Goal: Transaction & Acquisition: Purchase product/service

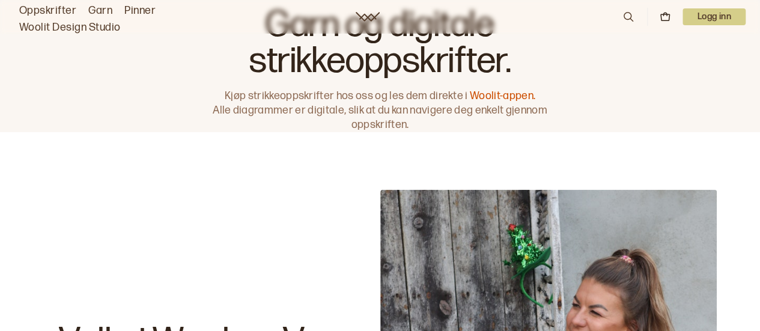
click at [68, 27] on link "Woolit Design Studio" at bounding box center [70, 27] width 102 height 17
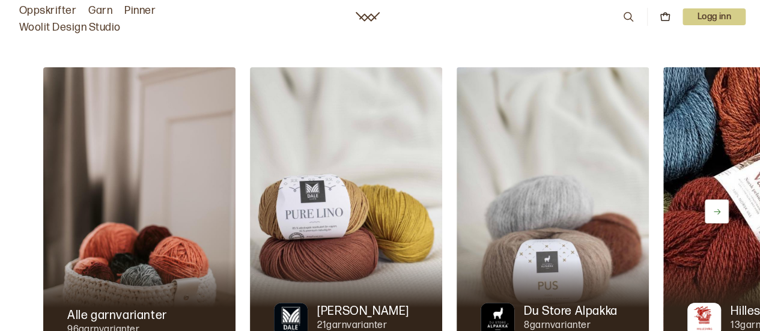
click at [629, 14] on icon at bounding box center [628, 17] width 10 height 10
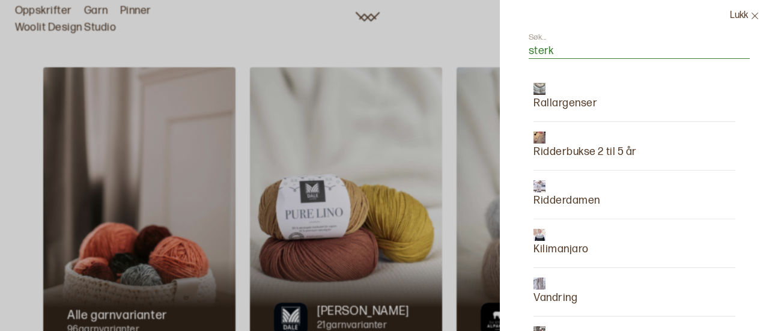
type input "sterk"
click at [547, 102] on p "Rallargenser" at bounding box center [565, 103] width 64 height 17
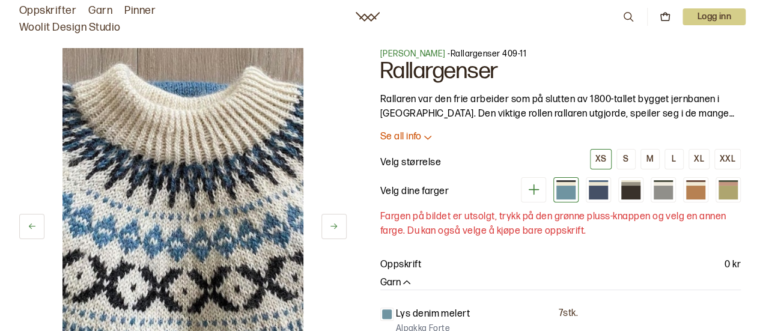
click at [568, 193] on div at bounding box center [565, 192] width 19 height 13
click at [628, 195] on div at bounding box center [630, 192] width 19 height 13
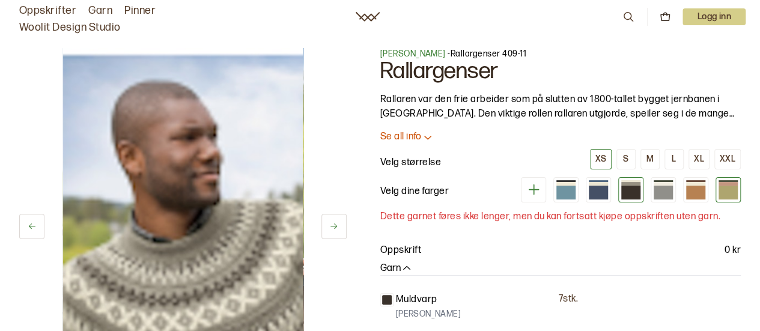
click at [728, 189] on div at bounding box center [727, 192] width 19 height 13
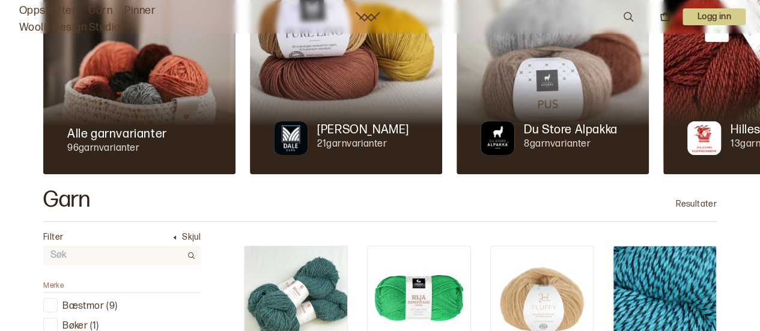
scroll to position [190, 0]
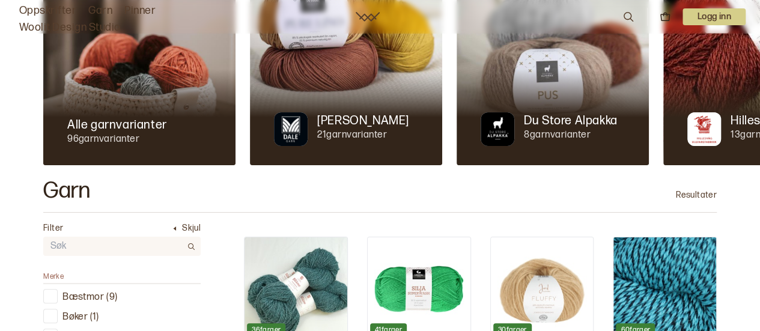
click at [541, 94] on div at bounding box center [552, 117] width 192 height 96
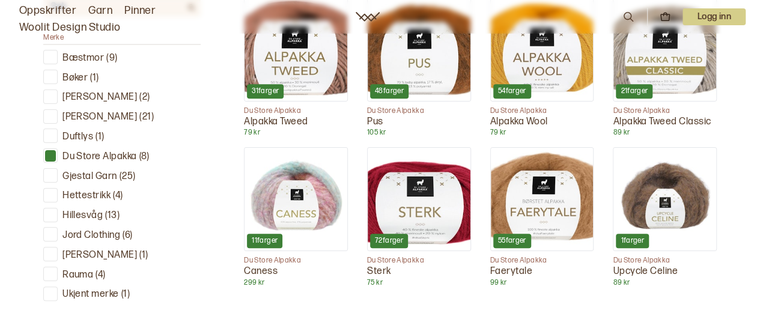
scroll to position [444, 0]
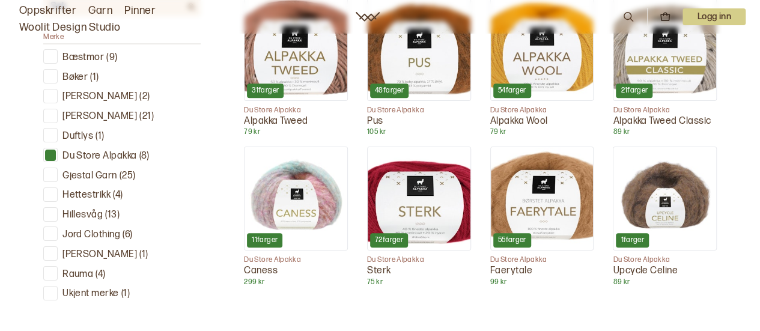
click at [441, 212] on img at bounding box center [419, 198] width 103 height 103
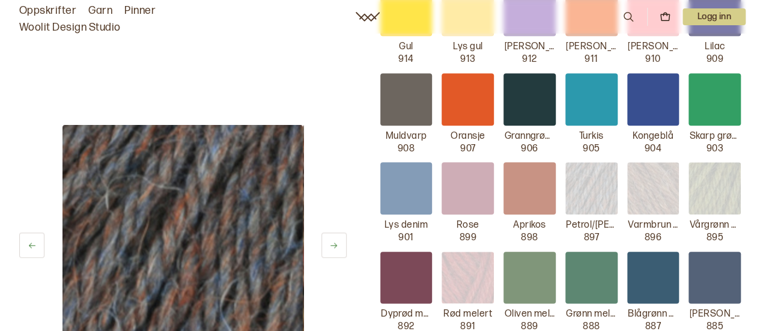
scroll to position [563, 0]
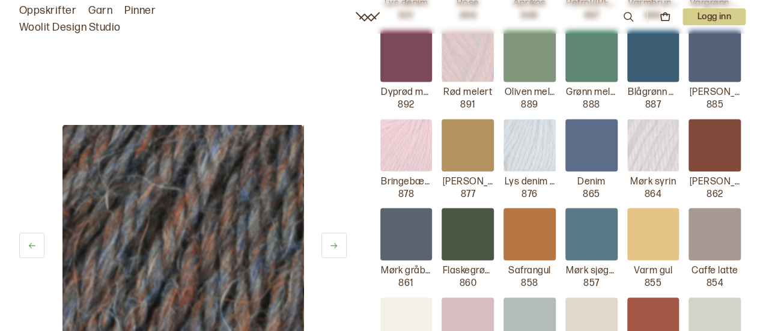
click at [555, 189] on div "Hvit/blå print 926 Hvit/neon print 925 Sand/rosa print 924 Natur/rosa print 923…" at bounding box center [560, 115] width 361 height 1062
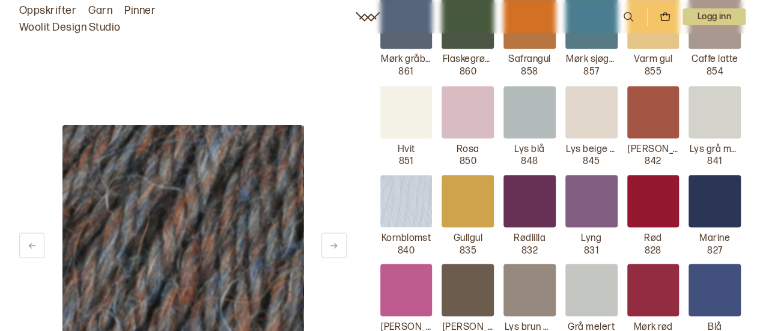
scroll to position [993, 0]
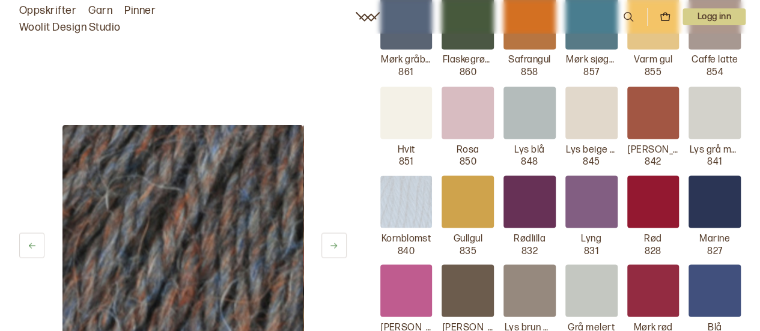
click at [533, 197] on div at bounding box center [529, 201] width 52 height 52
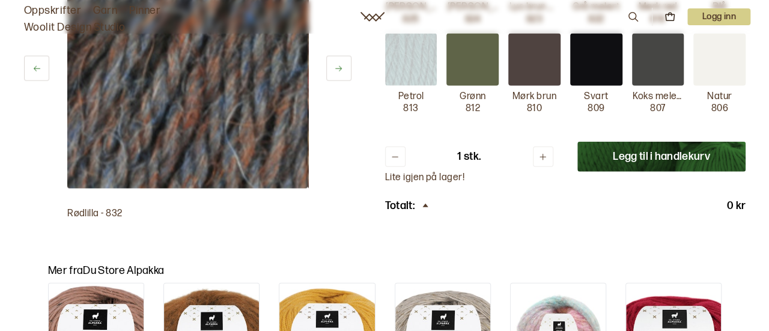
scroll to position [1282, 0]
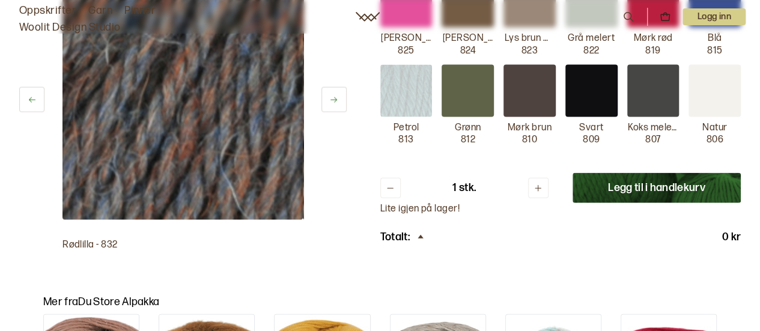
click at [623, 180] on button "Legg til i handlekurv" at bounding box center [656, 188] width 168 height 30
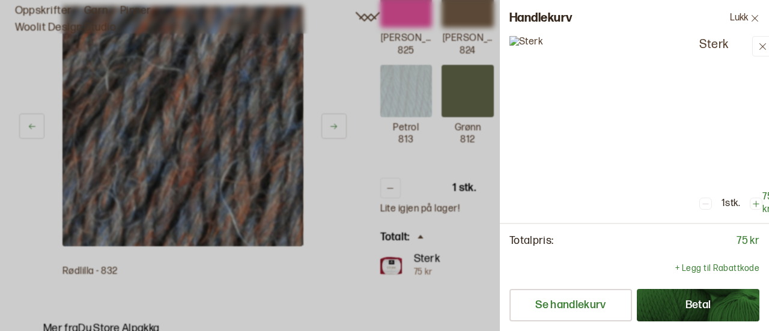
scroll to position [2, 0]
click at [667, 313] on button "Betal" at bounding box center [698, 305] width 123 height 32
